Goal: Book appointment/travel/reservation

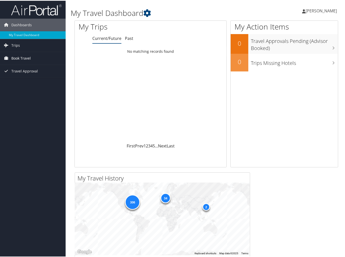
click at [22, 56] on span "Book Travel" at bounding box center [20, 57] width 19 height 13
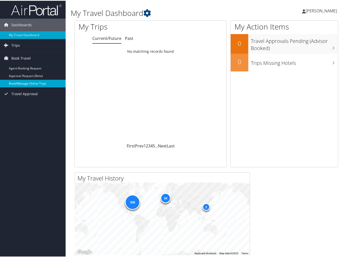
click at [28, 84] on link "Book/Manage Online Trips" at bounding box center [33, 83] width 66 height 8
click at [22, 36] on link "My Travel Dashboard" at bounding box center [33, 35] width 66 height 8
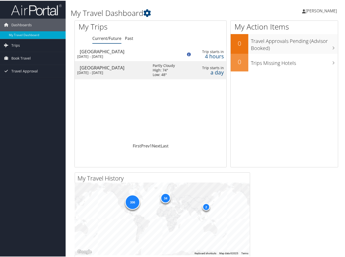
click at [94, 53] on div "[GEOGRAPHIC_DATA]" at bounding box center [114, 50] width 68 height 5
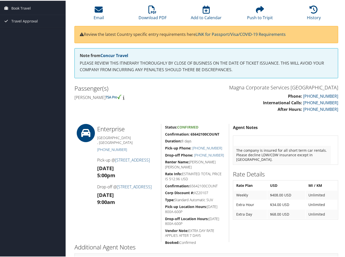
scroll to position [50, 0]
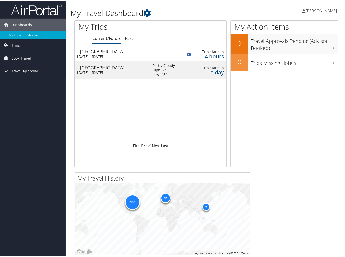
click at [92, 70] on div "Thu 2 Oct 2025 - Fri 3 Oct 2025" at bounding box center [111, 72] width 68 height 5
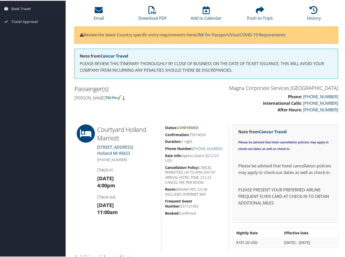
scroll to position [50, 0]
